Goal: Transaction & Acquisition: Purchase product/service

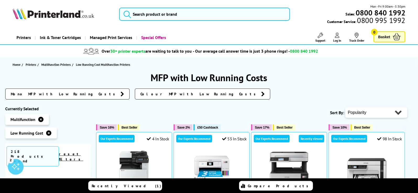
click at [140, 93] on span "Colour MFP with Low Running Costs" at bounding box center [199, 93] width 118 height 5
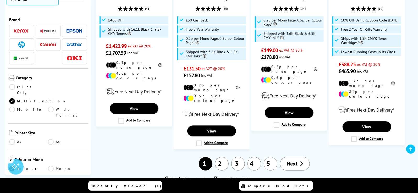
scroll to position [641, 0]
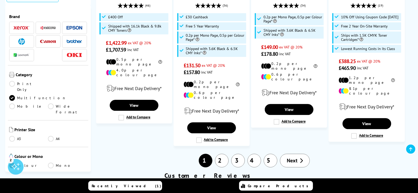
click at [223, 154] on link "2" at bounding box center [222, 161] width 14 height 14
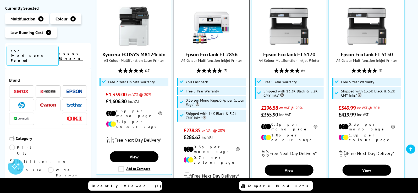
scroll to position [120, 0]
